Goal: Information Seeking & Learning: Learn about a topic

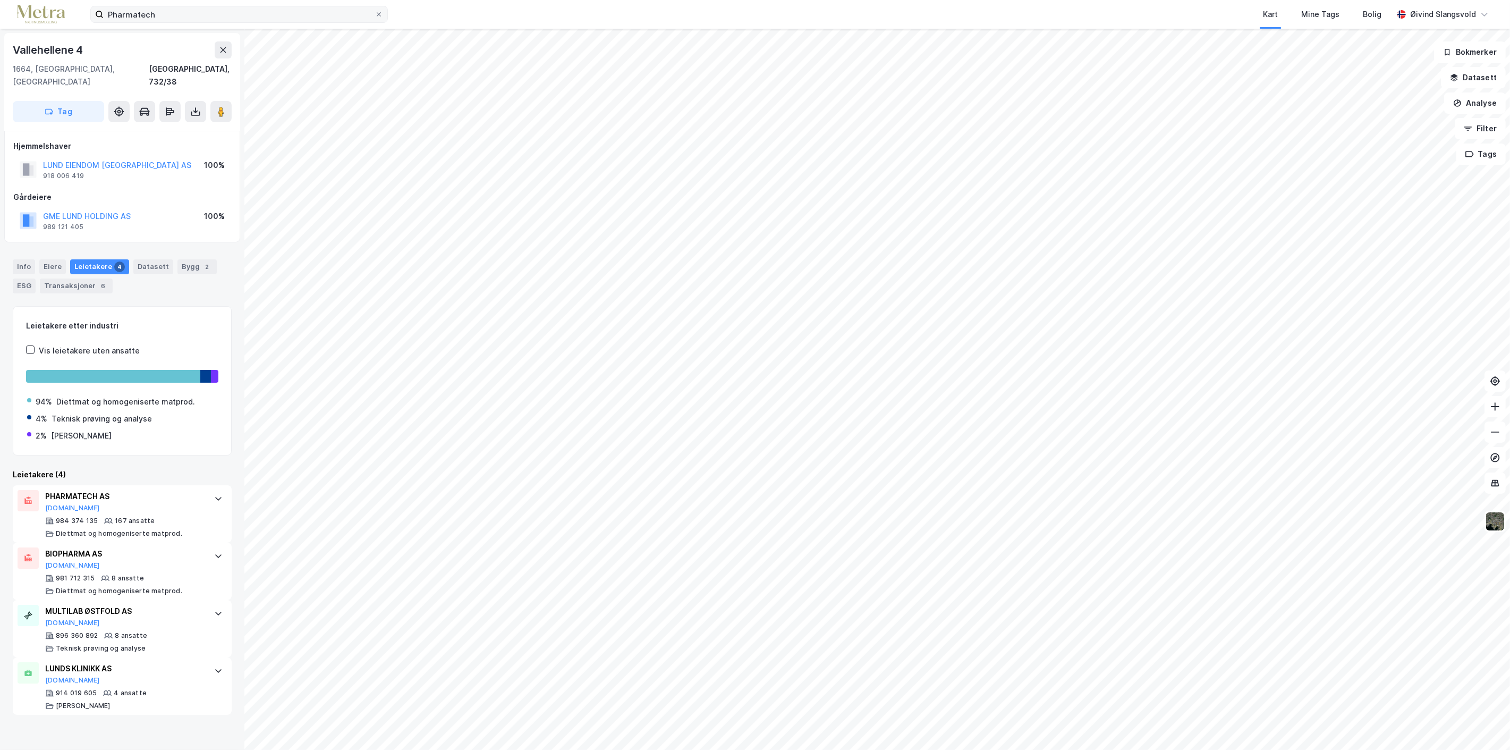
click at [380, 12] on icon at bounding box center [379, 14] width 6 height 6
click at [375, 12] on input "Pharmatech" at bounding box center [239, 14] width 271 height 16
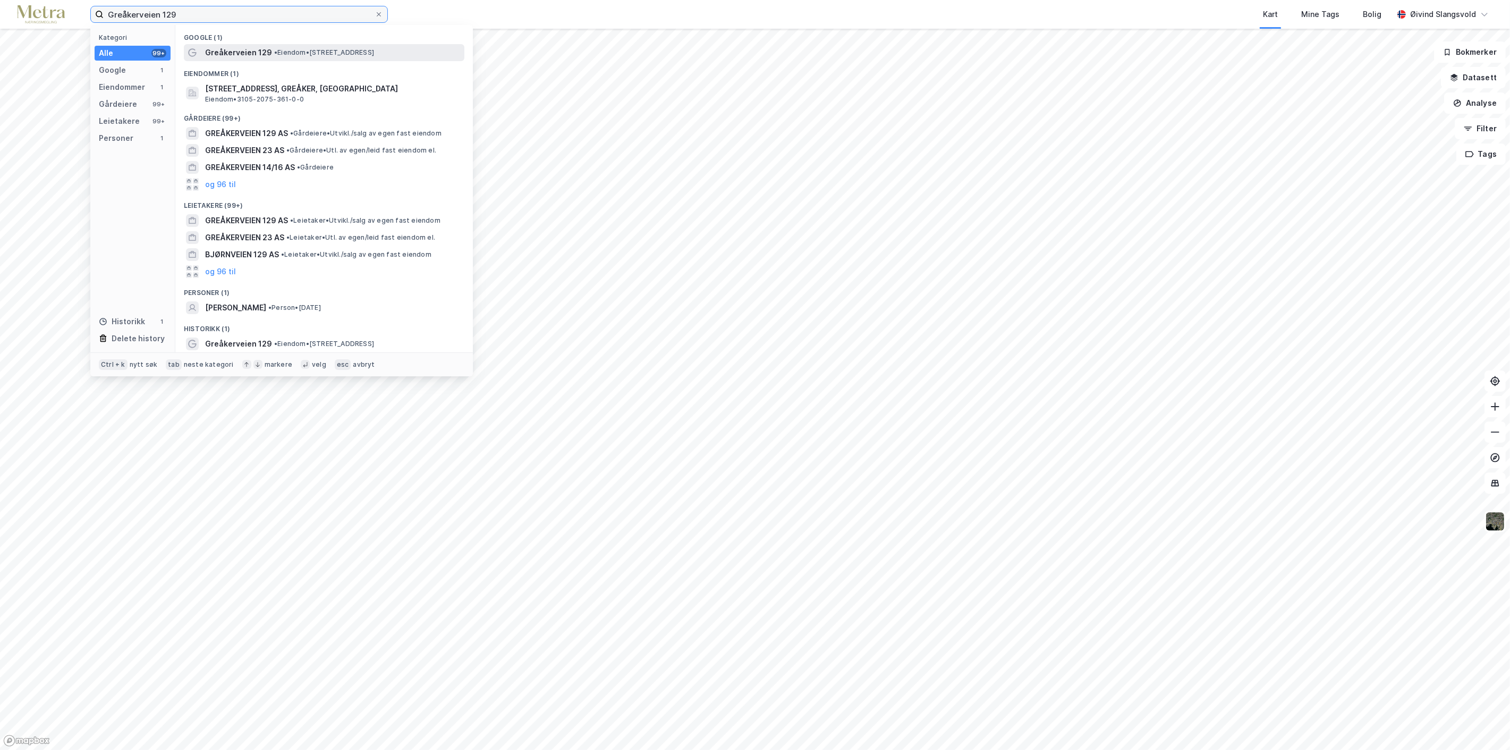
type input "Greåkerveien 129"
click at [256, 50] on span "Greåkerveien 129" at bounding box center [238, 52] width 67 height 13
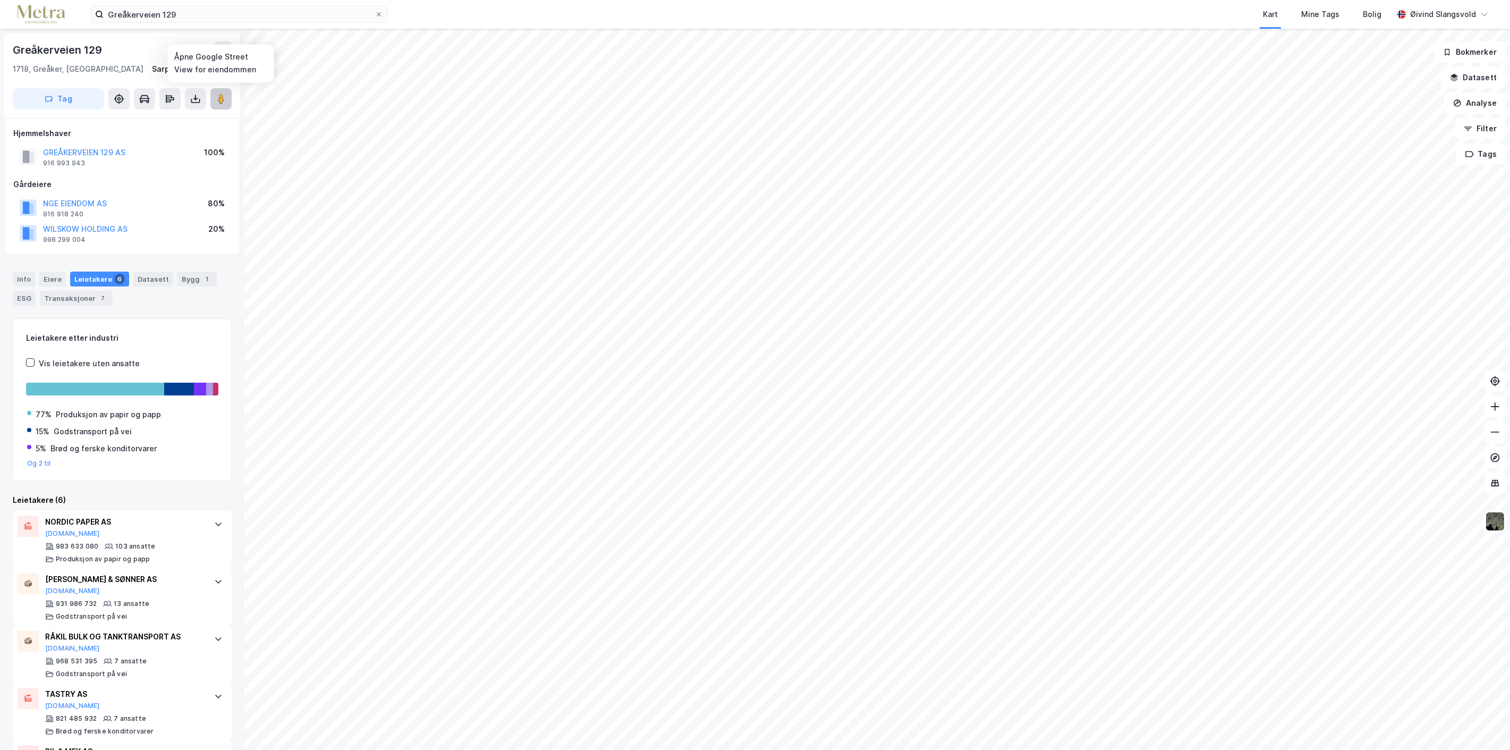
click at [221, 96] on image at bounding box center [221, 99] width 6 height 11
click at [147, 97] on icon at bounding box center [144, 99] width 11 height 11
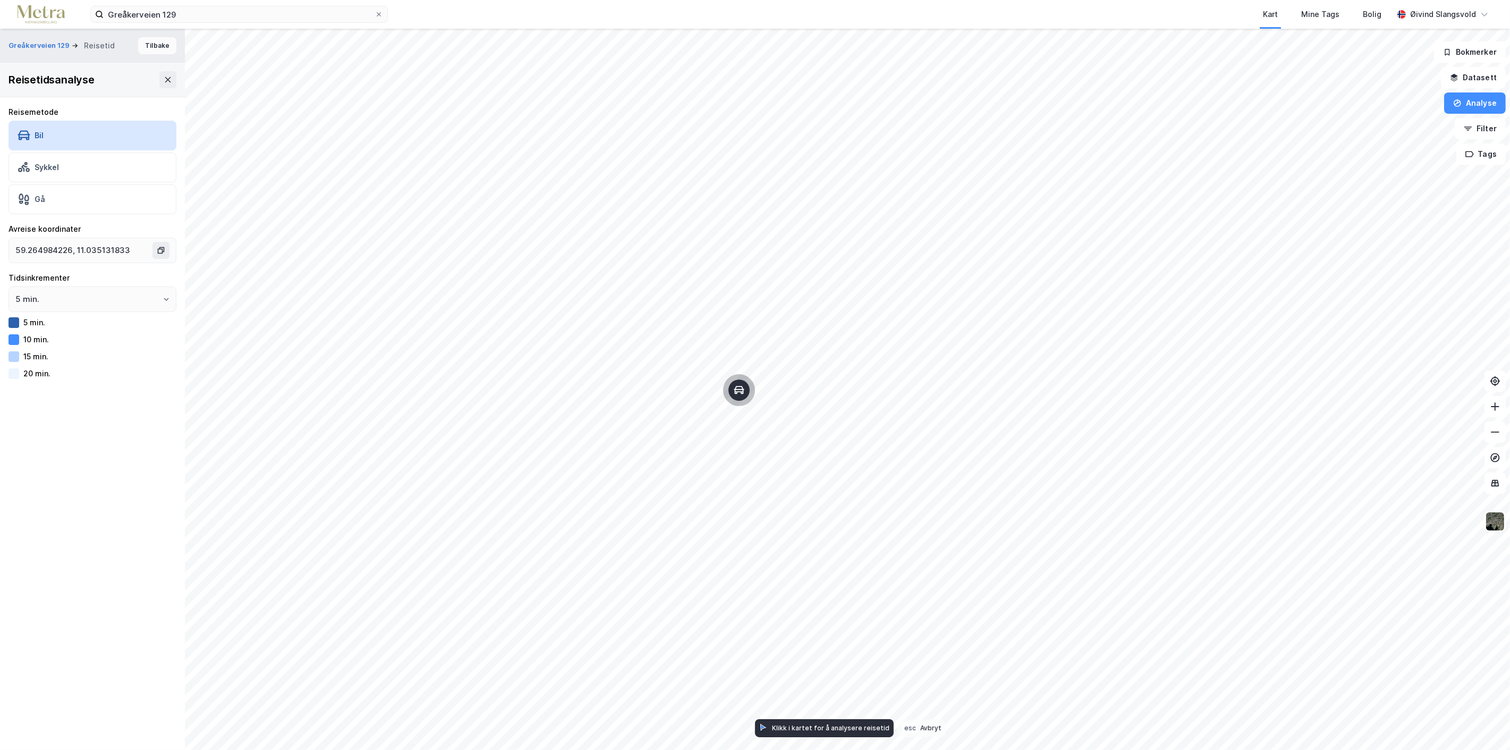
click at [150, 43] on button "Tilbake" at bounding box center [157, 45] width 38 height 17
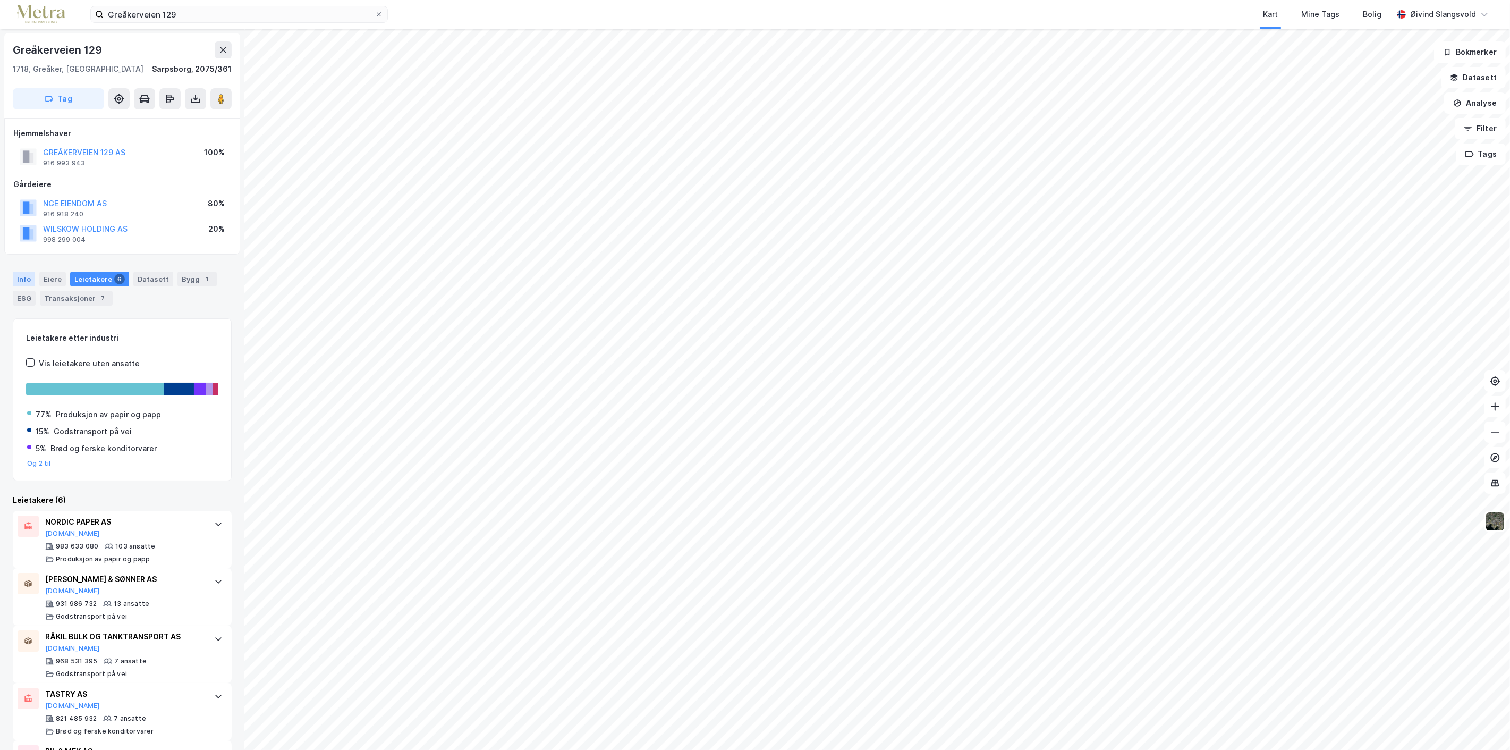
click at [23, 275] on div "Info" at bounding box center [24, 279] width 22 height 15
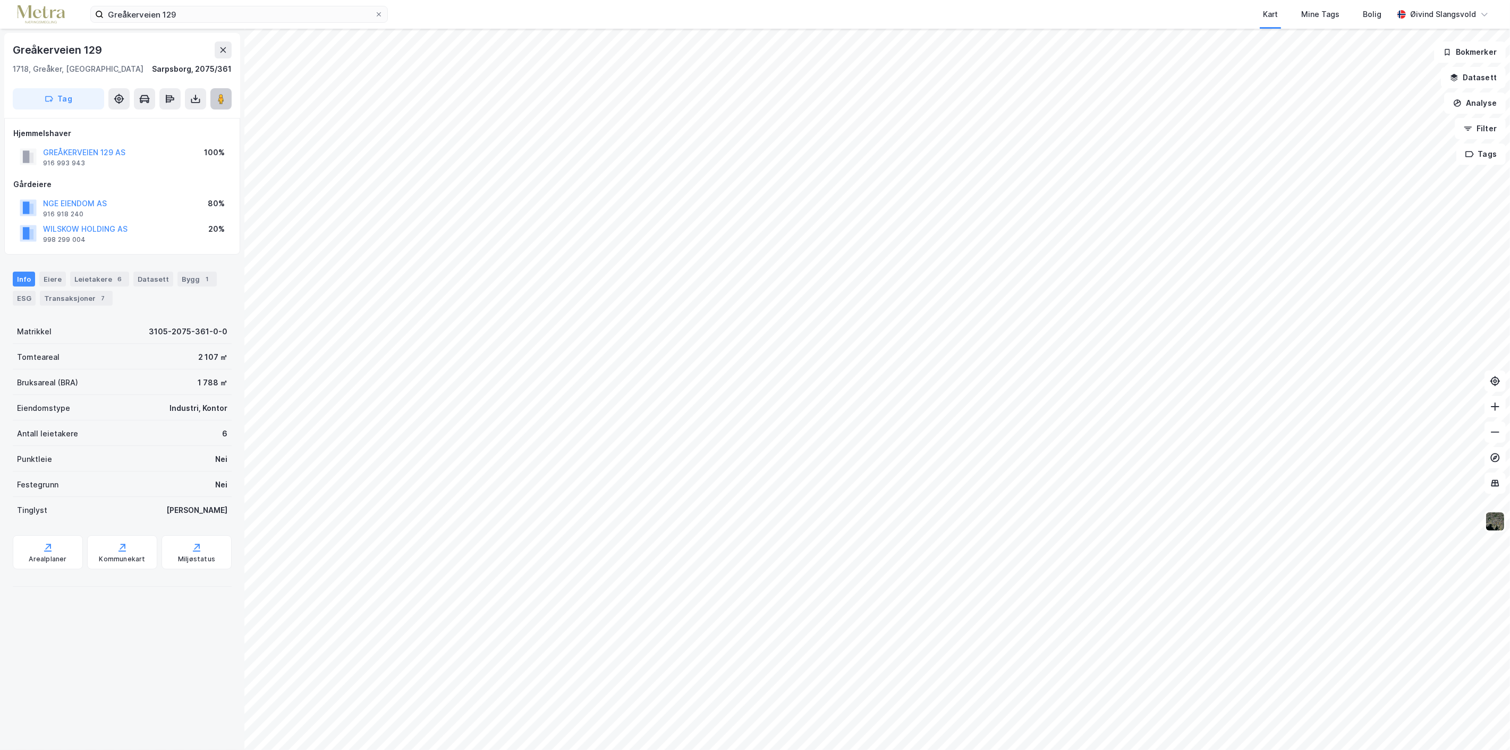
click at [220, 100] on image at bounding box center [221, 99] width 6 height 11
